Goal: Task Accomplishment & Management: Manage account settings

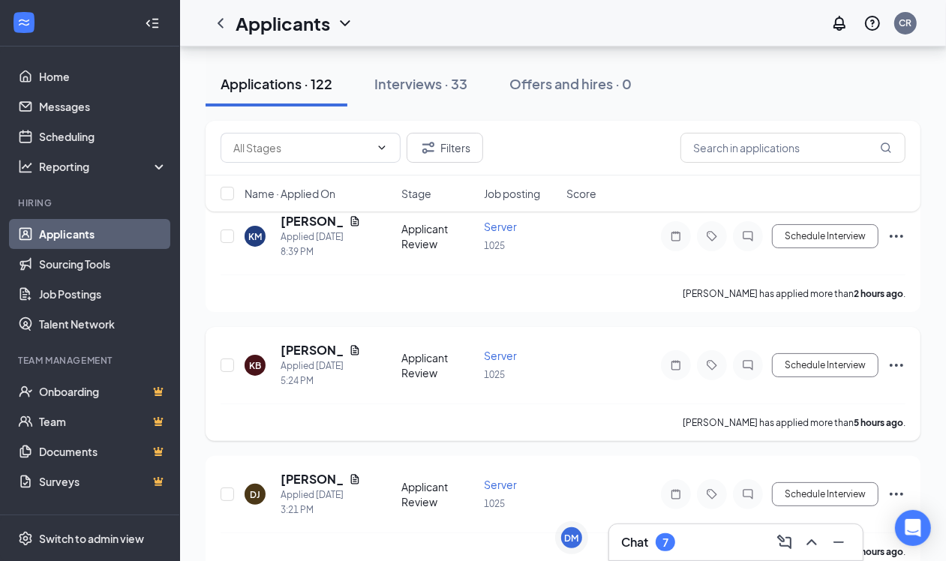
scroll to position [94, 0]
click at [371, 151] on span at bounding box center [311, 148] width 180 height 30
click at [386, 149] on icon "ChevronUp" at bounding box center [382, 148] width 12 height 12
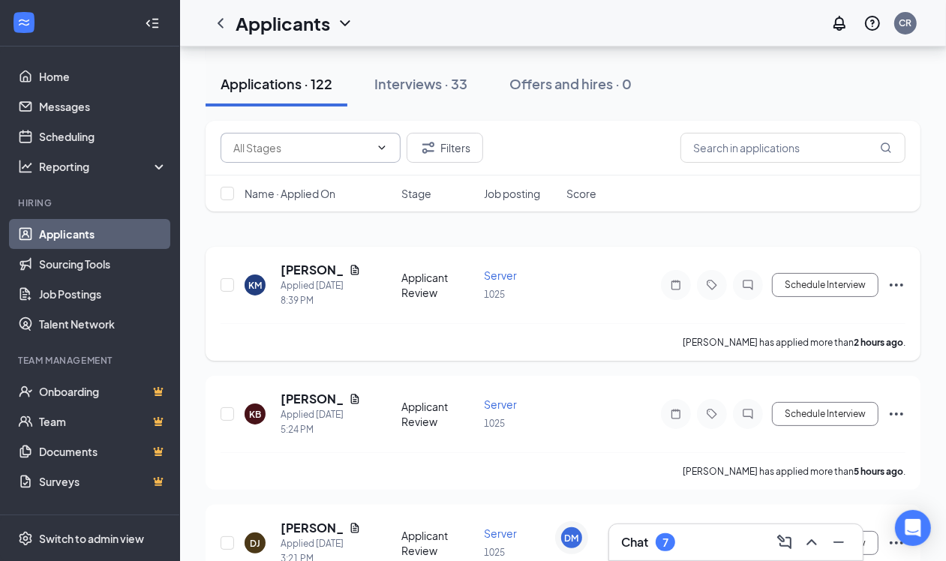
scroll to position [0, 0]
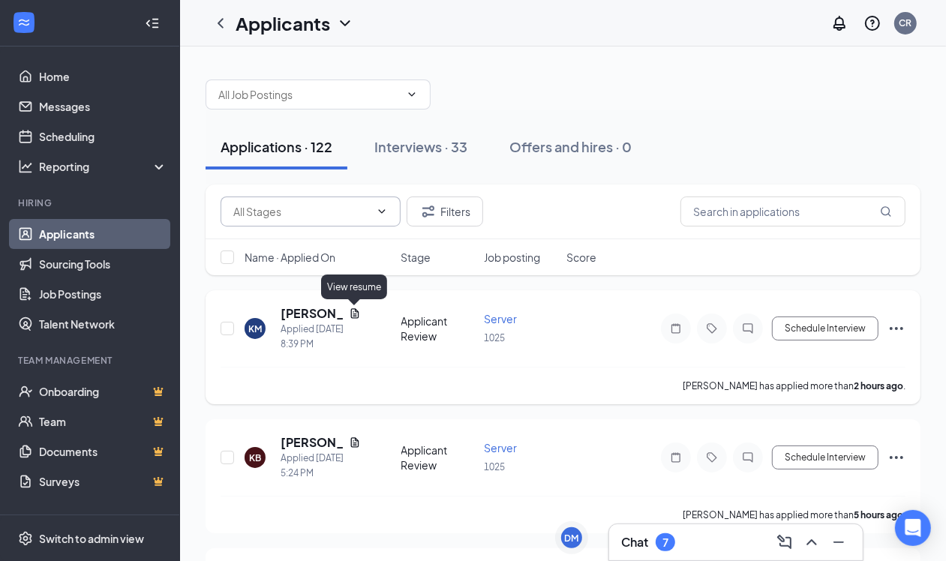
click at [358, 316] on icon "Document" at bounding box center [354, 313] width 8 height 10
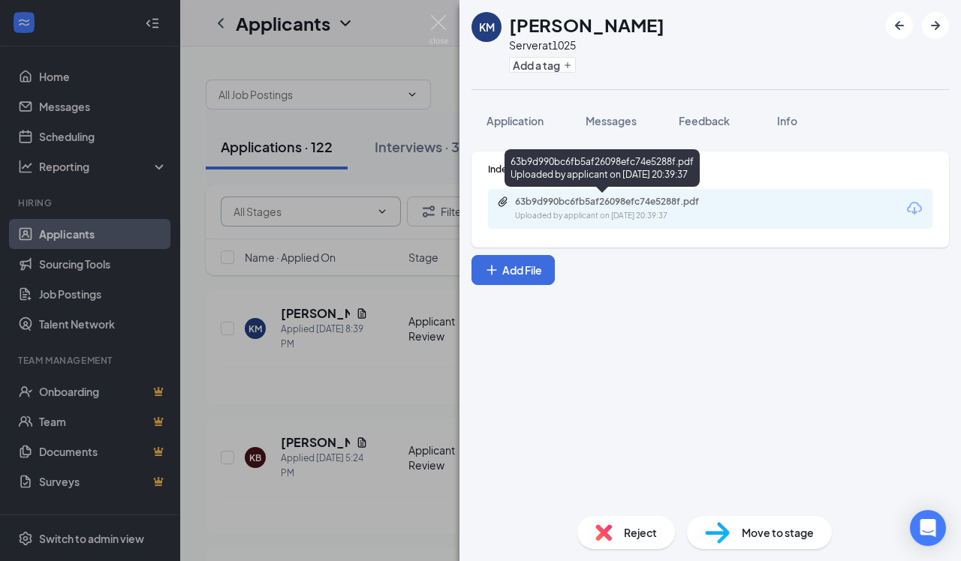
click at [603, 206] on div "63b9d990bc6fb5af26098efc74e5288f.pdf" at bounding box center [620, 202] width 210 height 12
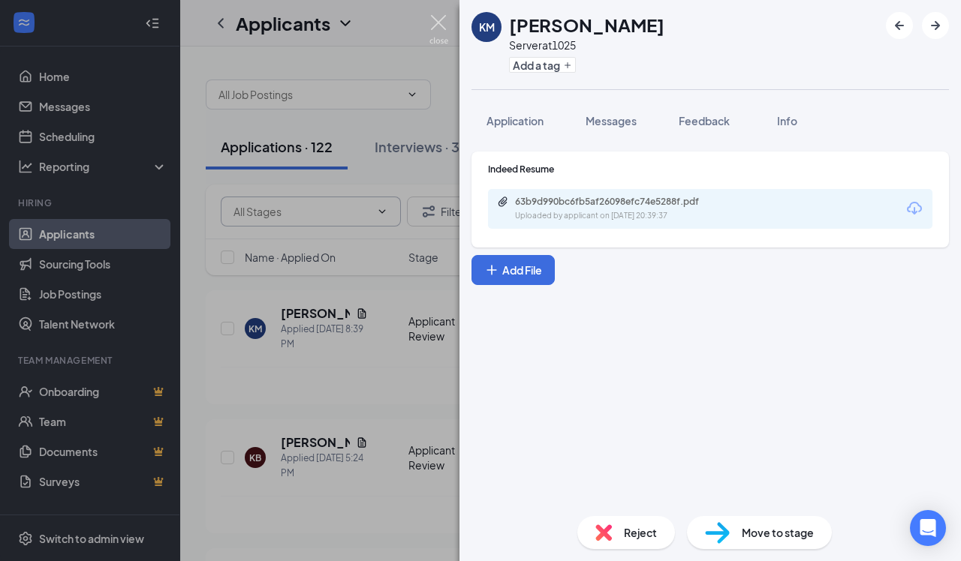
click at [443, 24] on img at bounding box center [438, 29] width 19 height 29
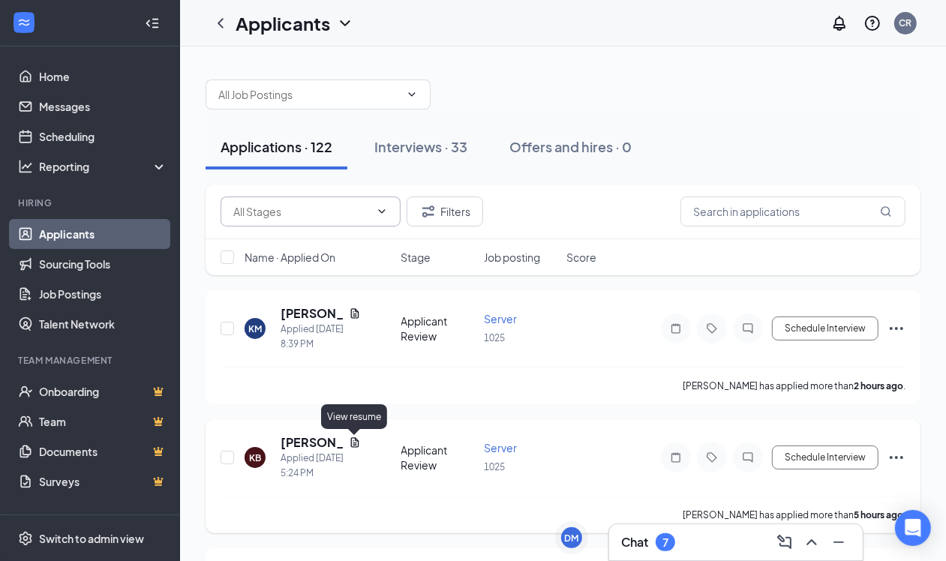
click at [350, 448] on icon "Document" at bounding box center [355, 443] width 12 height 12
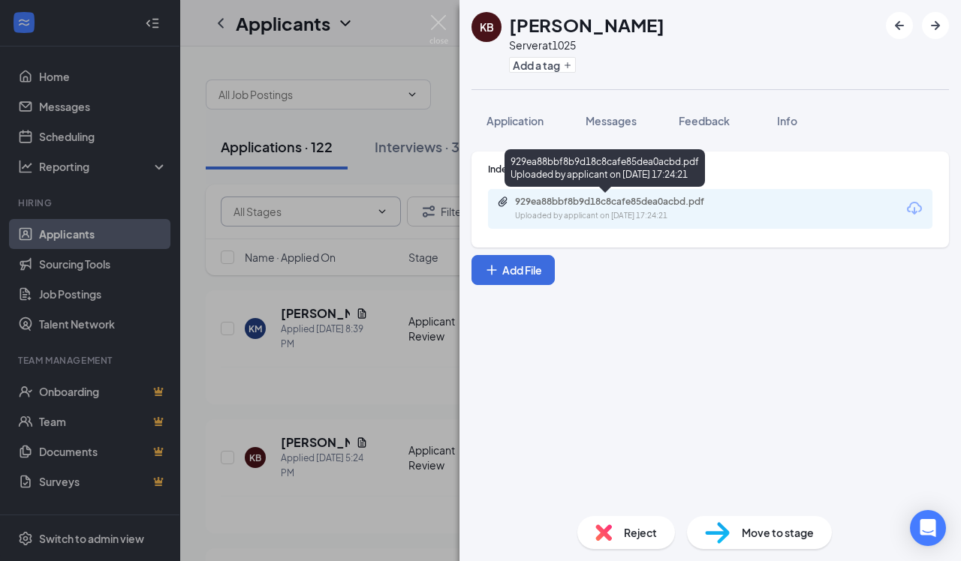
click at [628, 211] on div "Uploaded by applicant on [DATE] 17:24:21" at bounding box center [627, 216] width 225 height 12
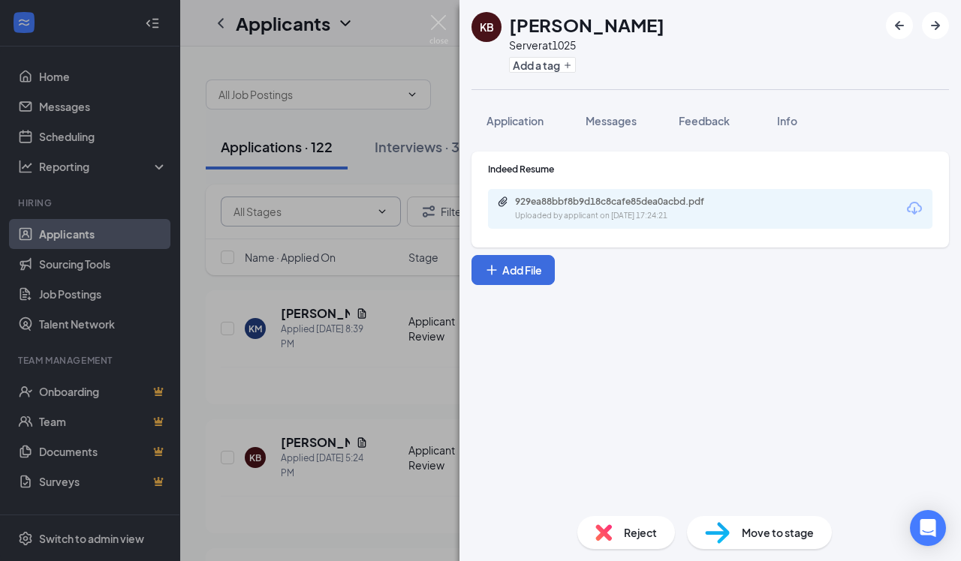
click at [402, 169] on div "KB [PERSON_NAME] Server at 1025 Add a tag Application Messages Feedback Info In…" at bounding box center [480, 280] width 961 height 561
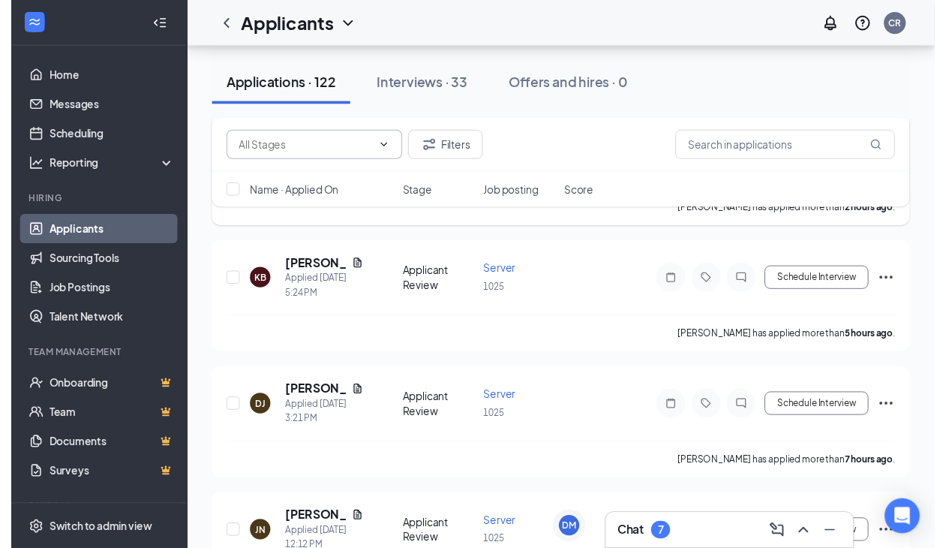
scroll to position [188, 0]
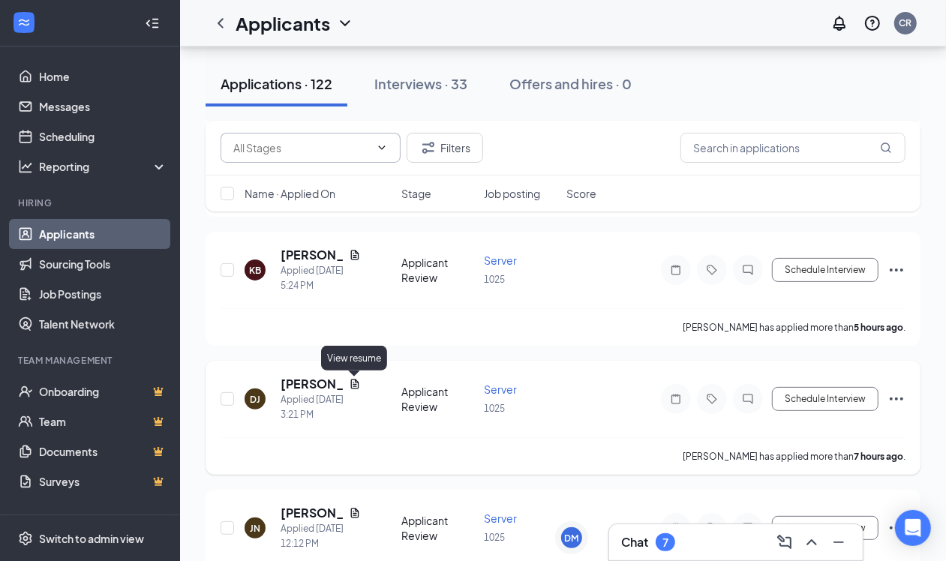
click at [355, 383] on icon "Document" at bounding box center [354, 385] width 8 height 10
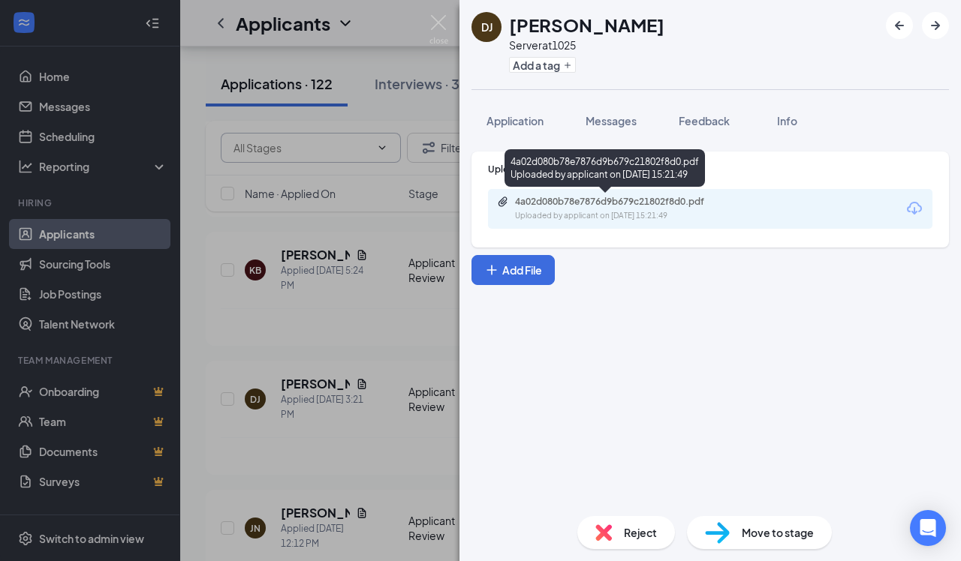
click at [591, 212] on div "Uploaded by applicant on [DATE] 15:21:49" at bounding box center [627, 216] width 225 height 12
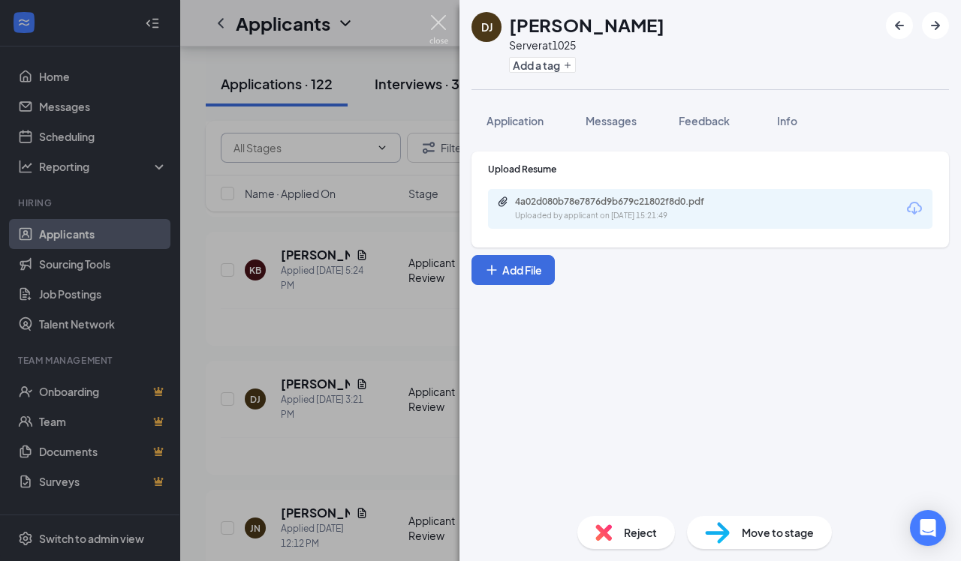
drag, startPoint x: 447, startPoint y: 24, endPoint x: 437, endPoint y: 77, distance: 53.4
click at [445, 24] on img at bounding box center [438, 29] width 19 height 29
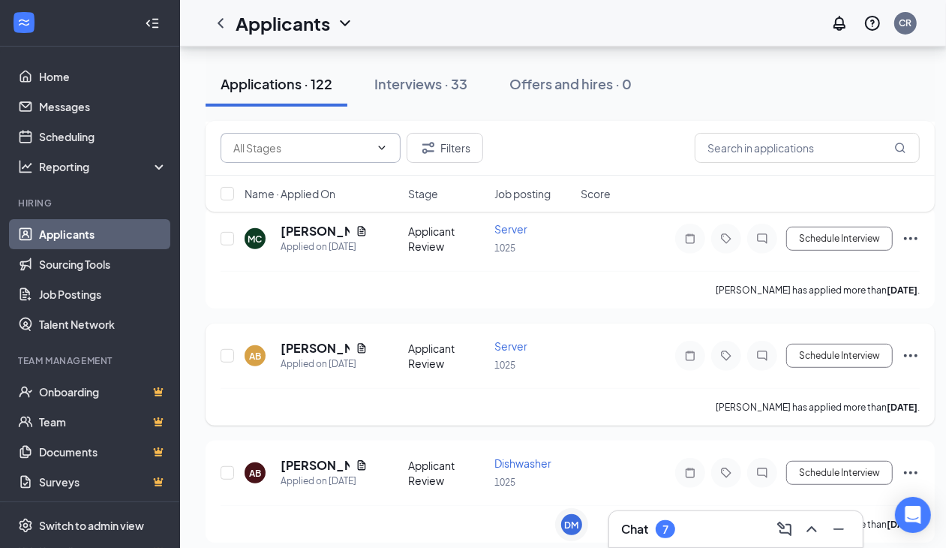
scroll to position [4127, 0]
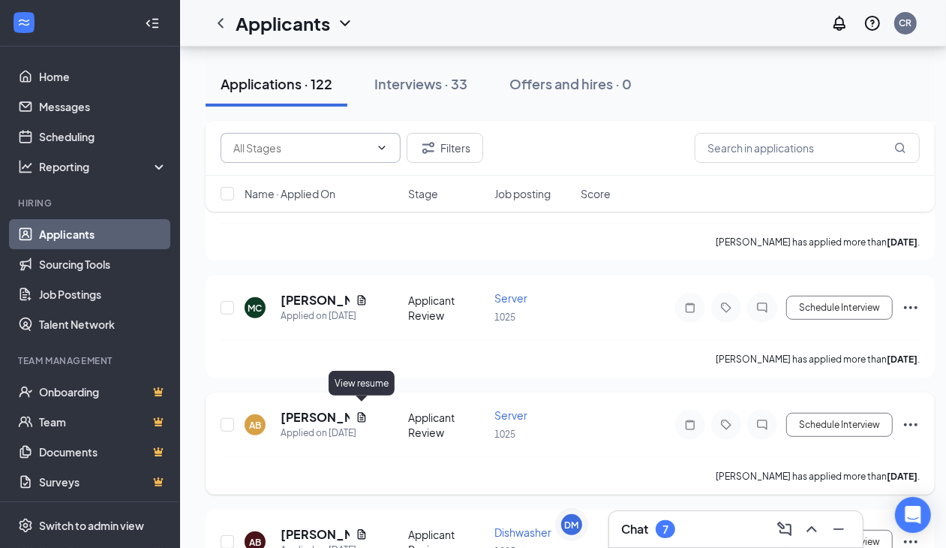
click at [360, 411] on icon "Document" at bounding box center [362, 417] width 12 height 12
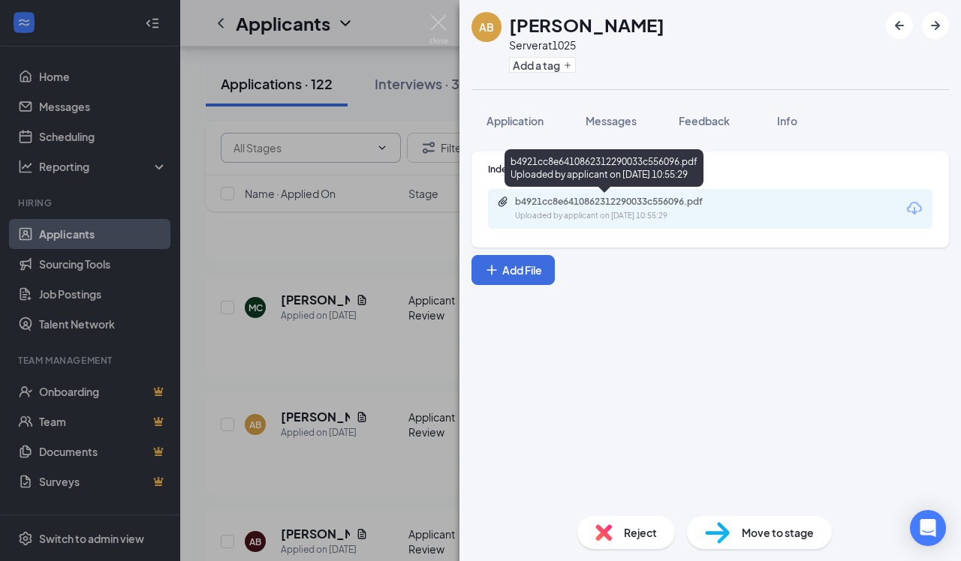
click at [638, 197] on div "b4921cc8e6410862312290033c556096.pdf" at bounding box center [620, 202] width 210 height 12
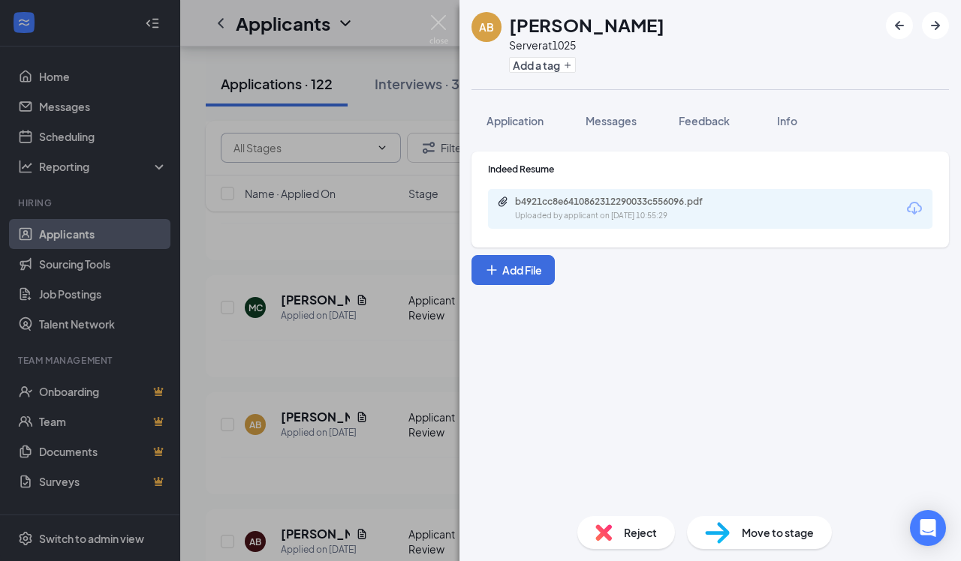
click at [377, 200] on div "AB [PERSON_NAME] Server at 1025 Add a tag Application Messages Feedback Info In…" at bounding box center [480, 280] width 961 height 561
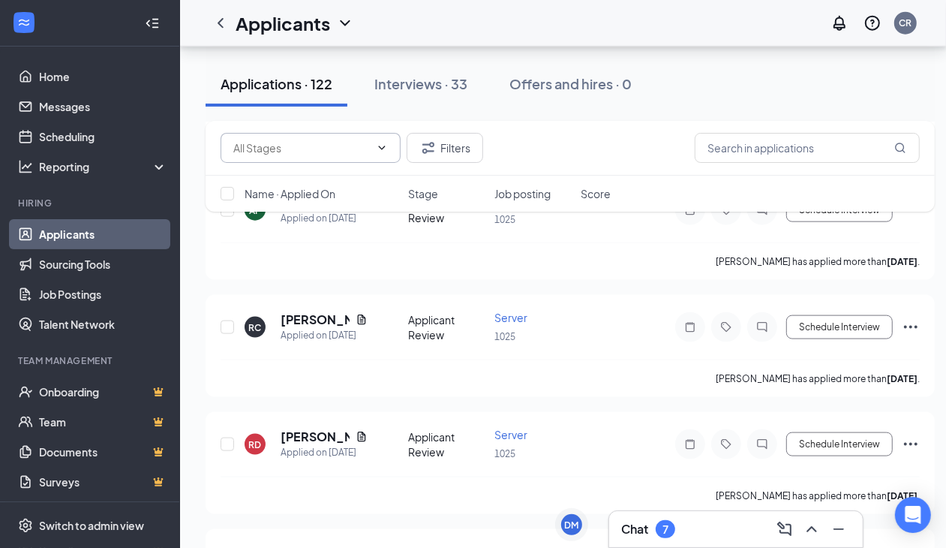
scroll to position [4971, 0]
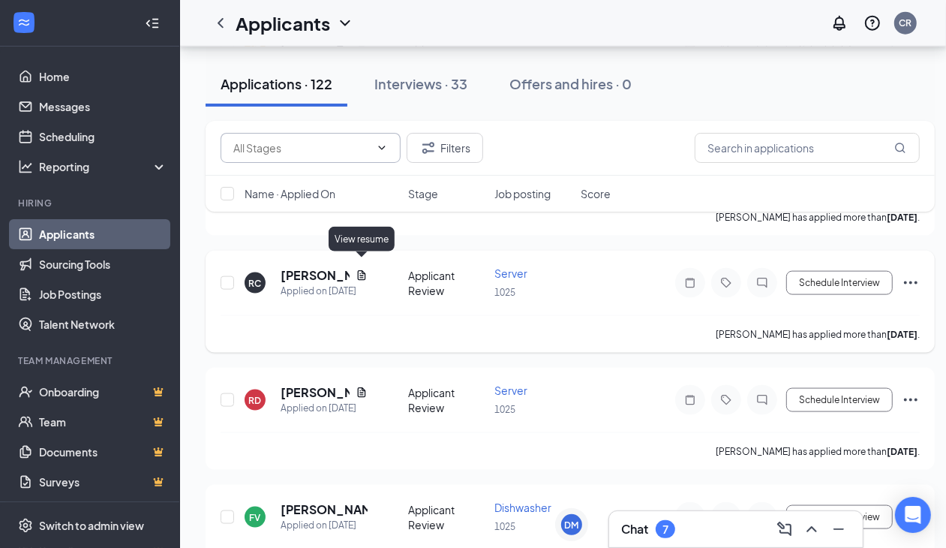
click at [356, 269] on icon "Document" at bounding box center [362, 275] width 12 height 12
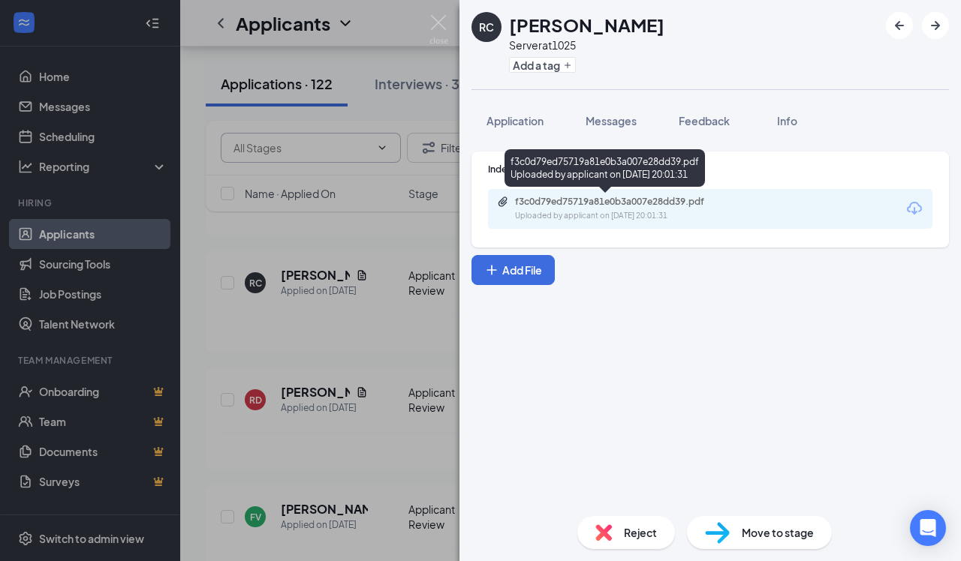
click at [629, 210] on div "Uploaded by applicant on [DATE] 20:01:31" at bounding box center [627, 216] width 225 height 12
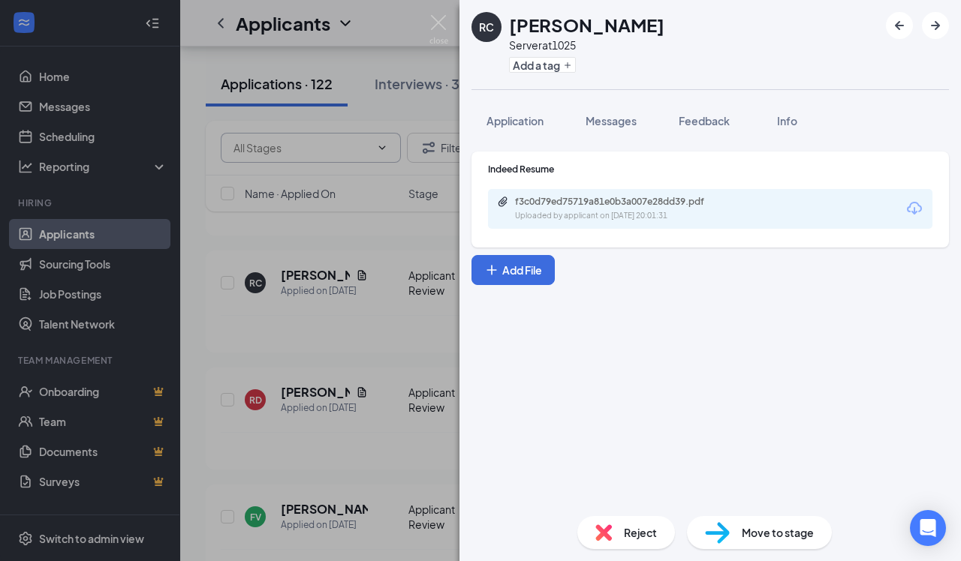
click at [360, 324] on div "RC [PERSON_NAME] Server at 1025 Add a tag Application Messages Feedback Info In…" at bounding box center [480, 280] width 961 height 561
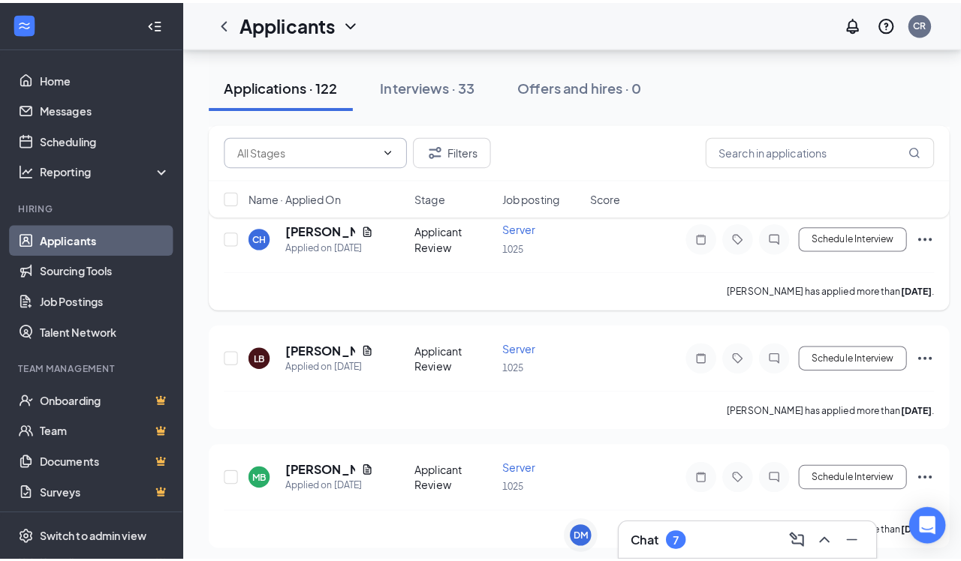
scroll to position [5534, 0]
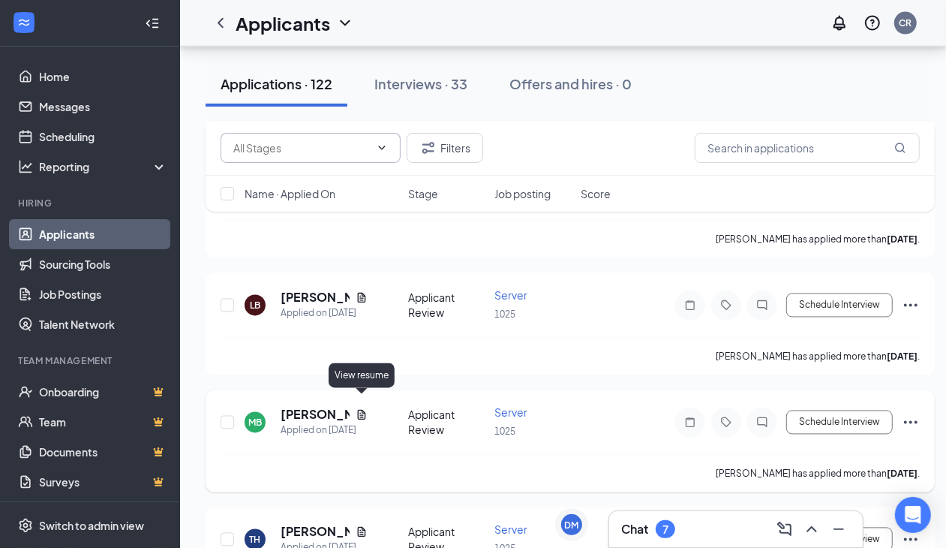
click at [360, 409] on icon "Document" at bounding box center [362, 415] width 12 height 12
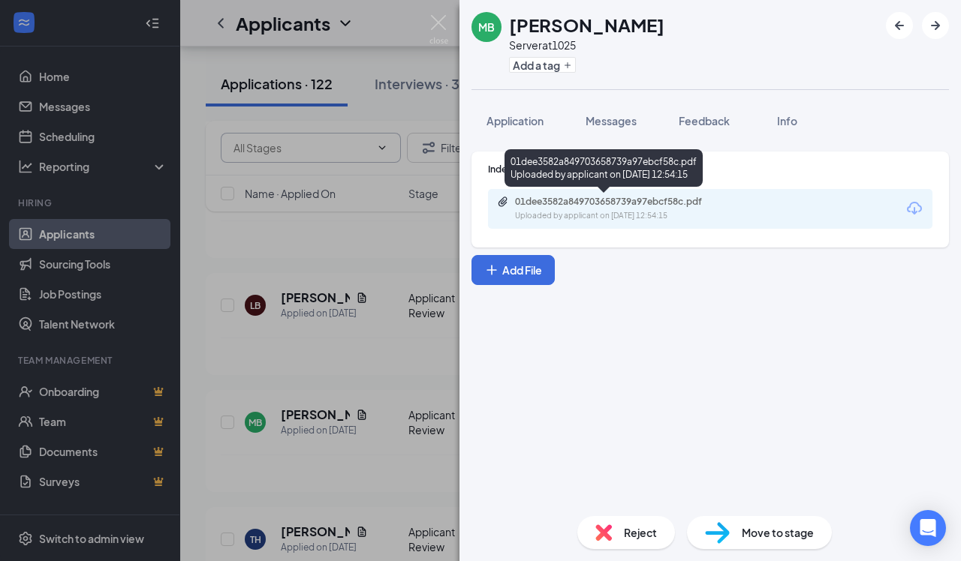
click at [609, 205] on div "01dee3582a849703658739a97ebcf58c.pdf" at bounding box center [620, 202] width 210 height 12
